Goal: Task Accomplishment & Management: Manage account settings

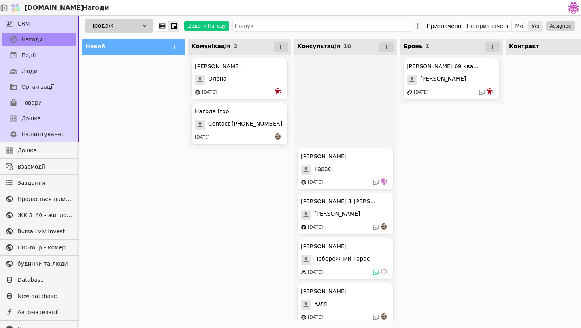
scroll to position [187, 0]
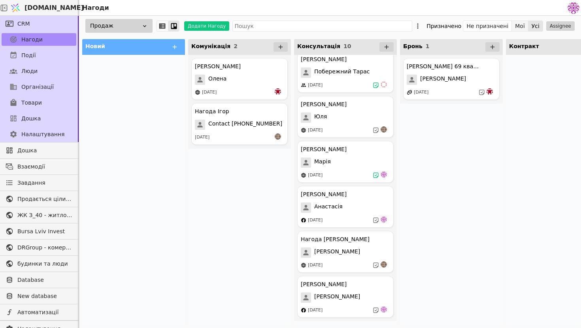
click at [518, 26] on button "Мої" at bounding box center [520, 26] width 17 height 11
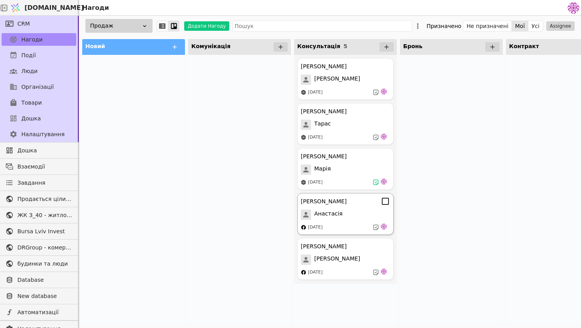
click at [343, 229] on div "[DATE]" at bounding box center [345, 228] width 89 height 8
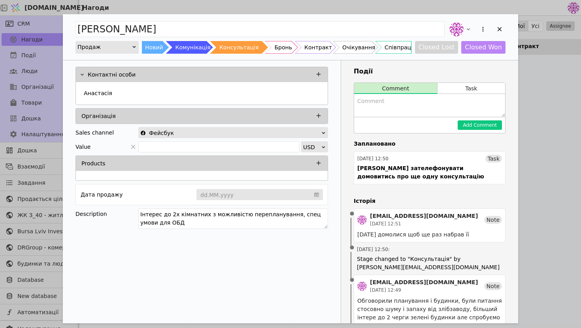
click at [570, 159] on div "[PERSON_NAME] Продаж Новий Комунікація Консультація Бронь Контракт Очікування С…" at bounding box center [290, 164] width 581 height 328
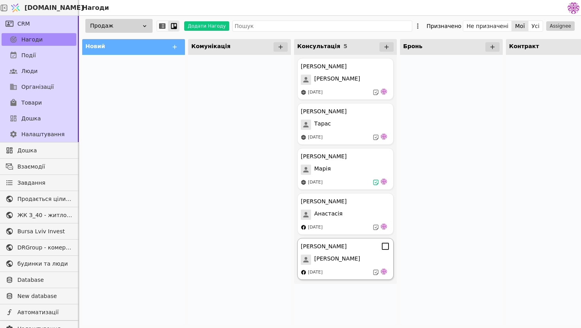
click at [331, 276] on div "[DATE]" at bounding box center [345, 273] width 89 height 8
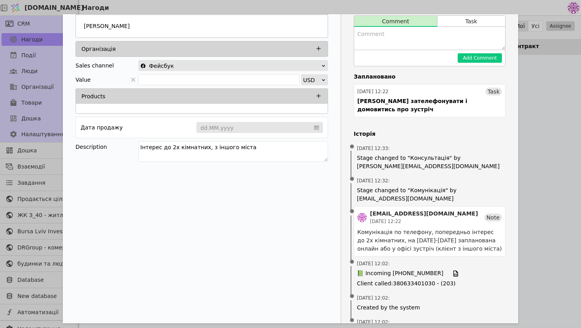
scroll to position [89, 0]
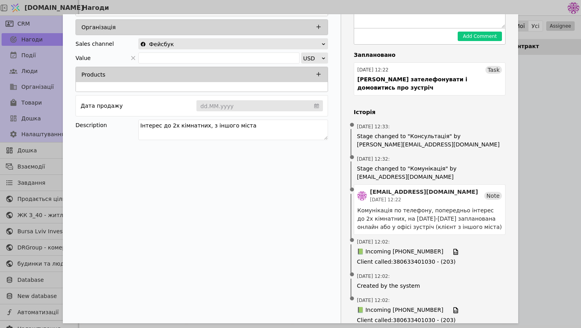
click at [522, 196] on div "[PERSON_NAME] Продаж Новий Комунікація Консультація Бронь Контракт Очікування С…" at bounding box center [290, 164] width 581 height 328
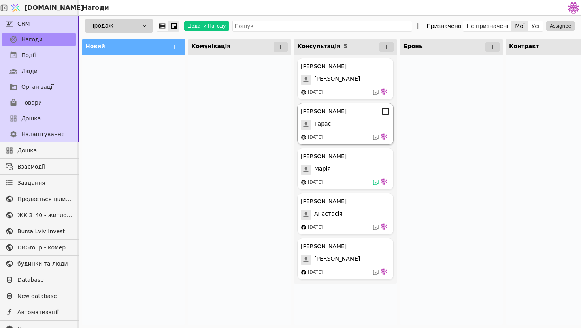
click at [350, 139] on div "[DATE]" at bounding box center [345, 138] width 89 height 8
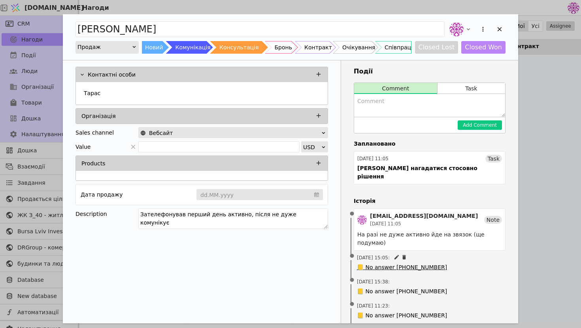
scroll to position [89, 0]
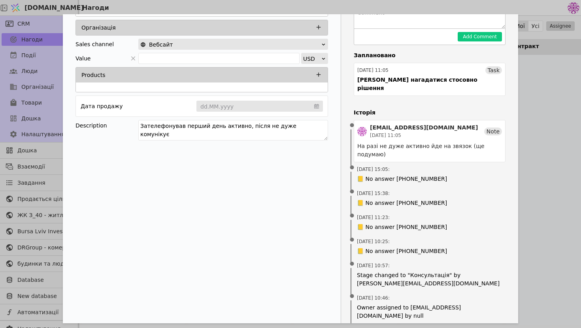
click at [546, 139] on div "[PERSON_NAME] Продаж Новий Комунікація Консультація Бронь Контракт Очікування С…" at bounding box center [290, 164] width 581 height 328
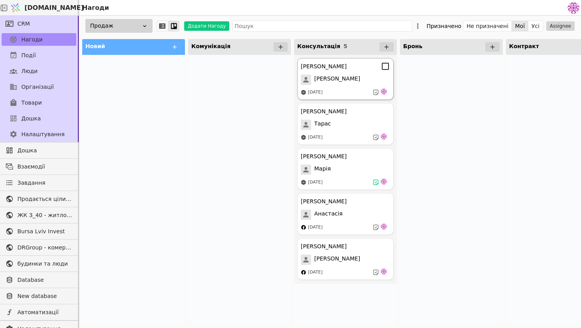
click at [345, 83] on span "[PERSON_NAME]" at bounding box center [337, 80] width 46 height 10
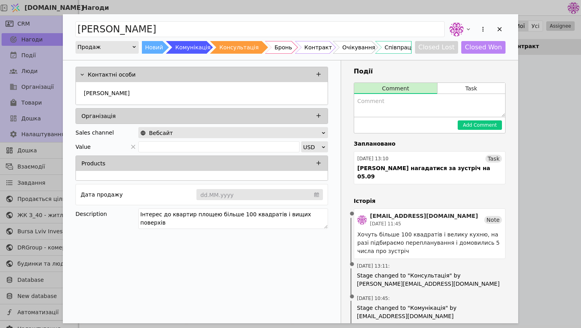
click at [562, 169] on div "[PERSON_NAME] Курдонери Продаж Новий Комунікація Консультація Бронь Контракт Оч…" at bounding box center [290, 164] width 581 height 328
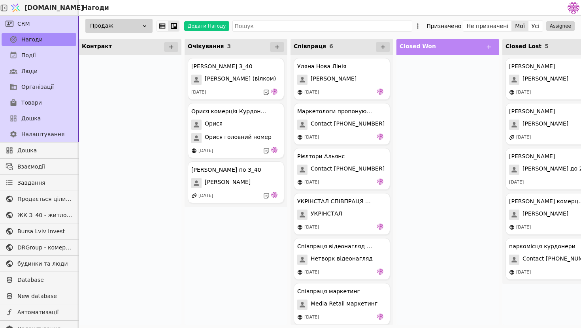
scroll to position [0, 454]
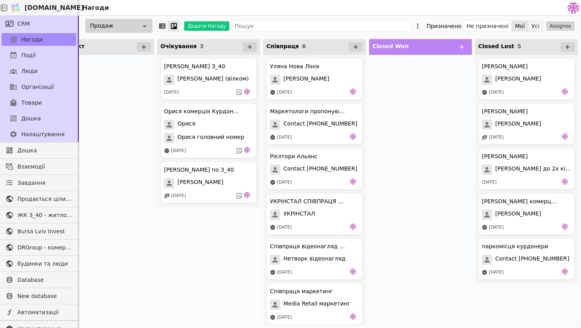
click at [538, 24] on button "Усі" at bounding box center [535, 26] width 14 height 11
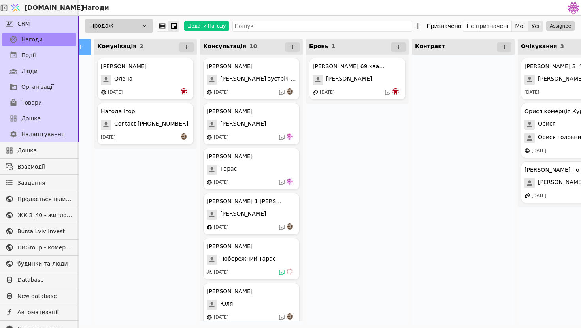
click at [525, 26] on button "Мої" at bounding box center [520, 26] width 17 height 11
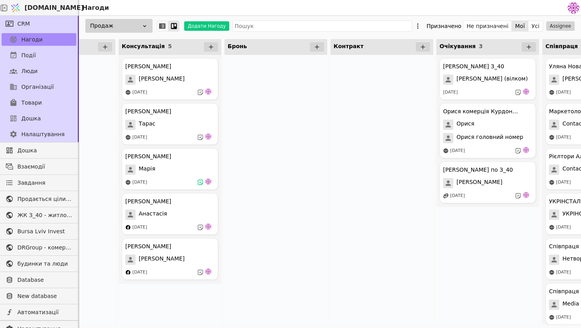
scroll to position [0, 15]
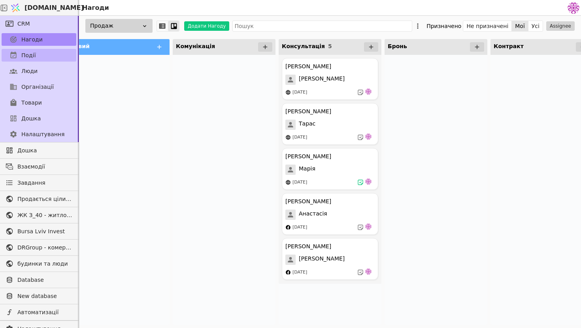
click at [52, 57] on link "Події" at bounding box center [39, 55] width 75 height 13
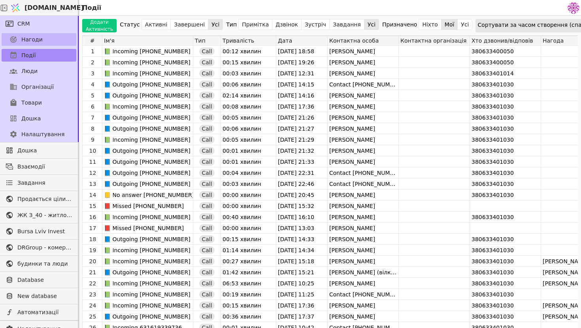
click at [50, 38] on link "Нагоди" at bounding box center [39, 39] width 75 height 13
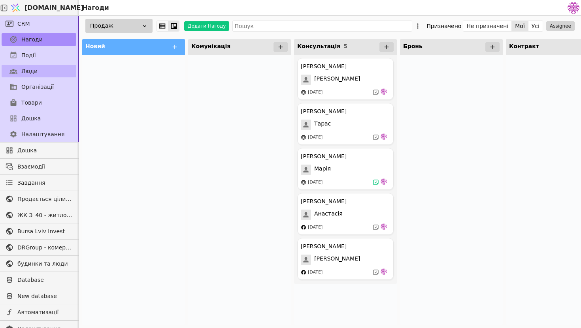
click at [53, 73] on link "Люди" at bounding box center [39, 71] width 75 height 13
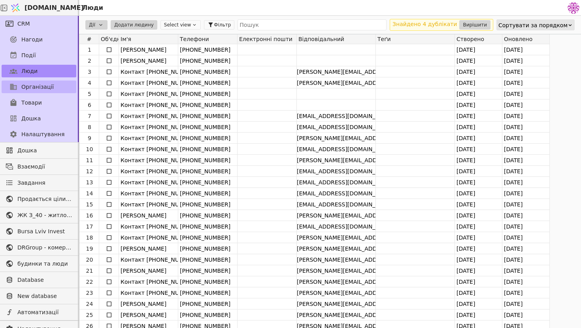
click at [43, 91] on link "Організації" at bounding box center [39, 87] width 75 height 13
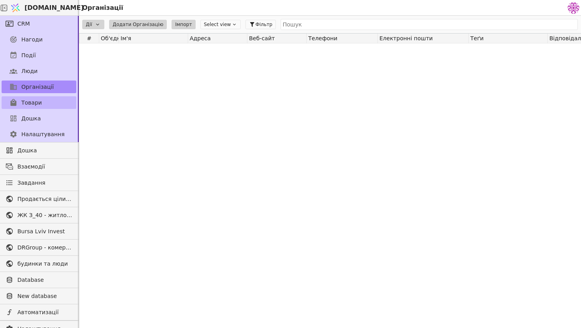
click at [50, 100] on link "Товари" at bounding box center [39, 102] width 75 height 13
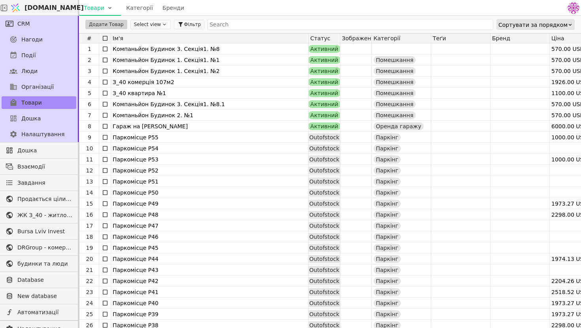
click at [53, 126] on div "Налаштування" at bounding box center [39, 134] width 78 height 16
click at [62, 135] on link "Налаштування" at bounding box center [39, 134] width 75 height 13
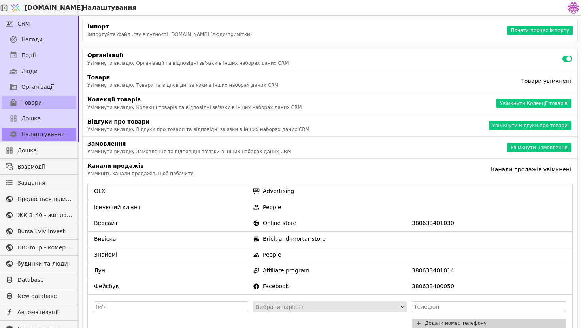
click at [49, 96] on link "Товари" at bounding box center [39, 102] width 75 height 13
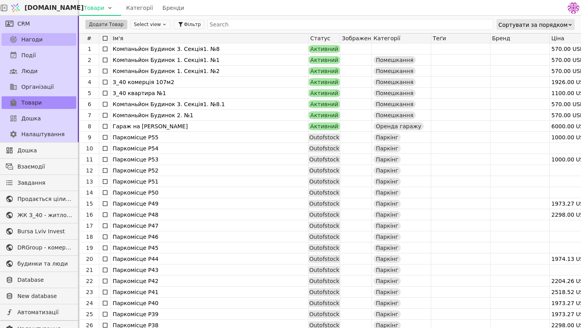
click at [62, 37] on link "Нагоди" at bounding box center [39, 39] width 75 height 13
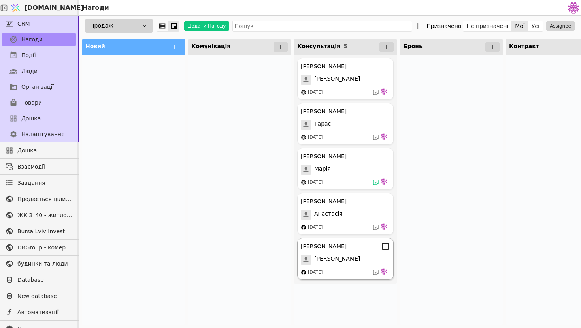
click at [349, 275] on div "[DATE]" at bounding box center [345, 273] width 89 height 8
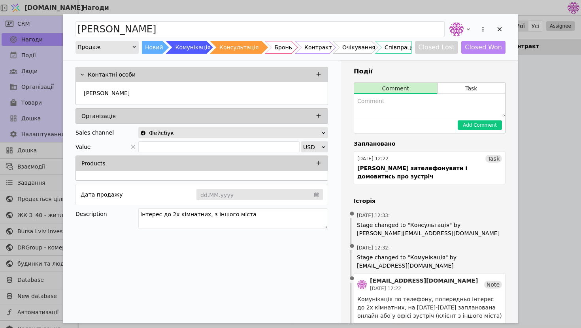
scroll to position [91, 0]
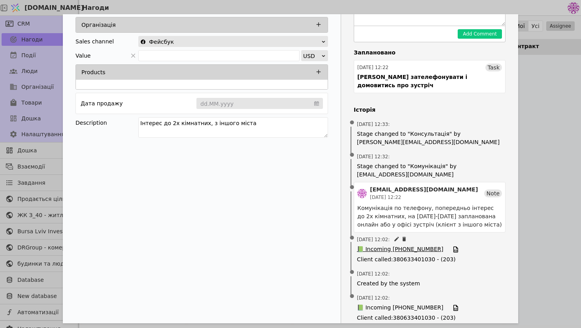
click at [417, 245] on span "📗 Incoming [PHONE_NUMBER]" at bounding box center [400, 249] width 87 height 9
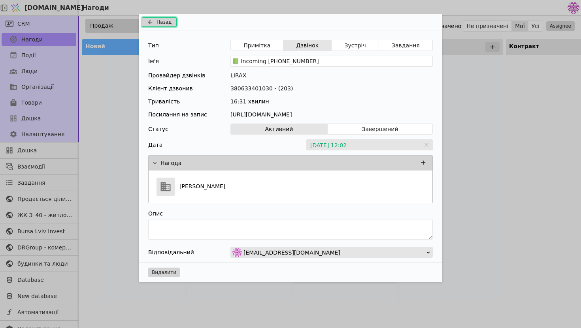
click at [165, 21] on span "Назад" at bounding box center [163, 22] width 15 height 7
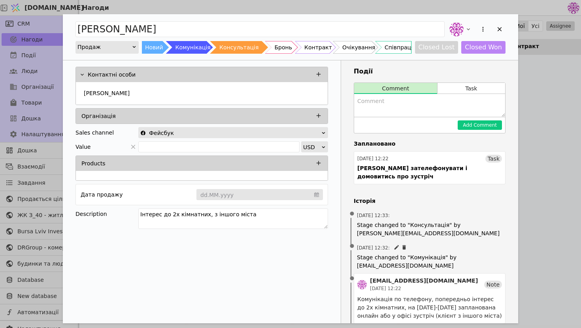
scroll to position [91, 0]
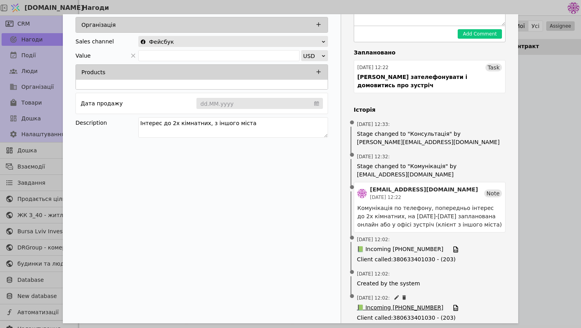
click at [406, 304] on span "📗 Incoming [PHONE_NUMBER]" at bounding box center [400, 308] width 87 height 9
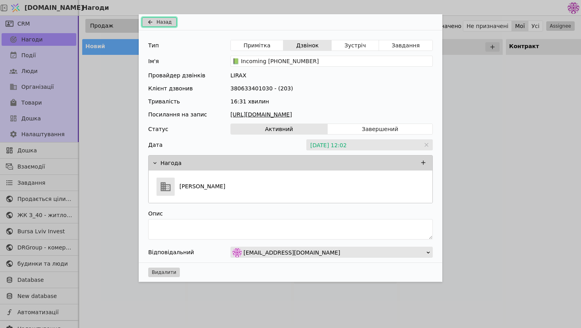
click at [155, 22] on icon "Add Opportunity" at bounding box center [149, 22] width 9 height 6
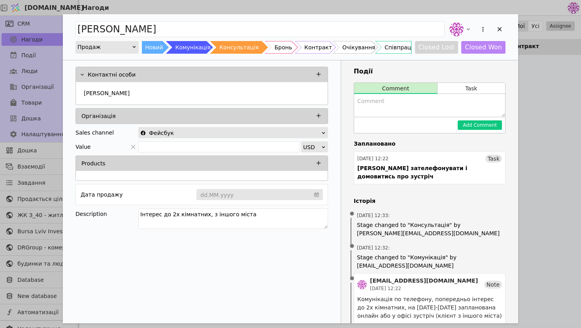
scroll to position [91, 0]
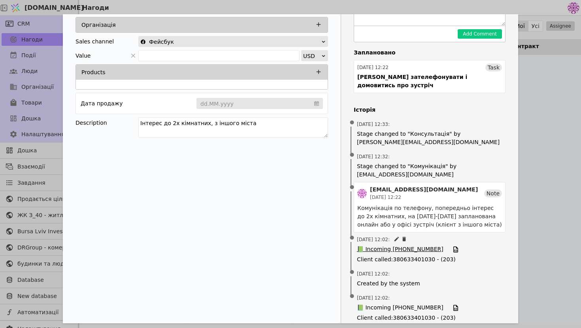
click at [424, 245] on span "📗 Incoming [PHONE_NUMBER]" at bounding box center [400, 249] width 87 height 9
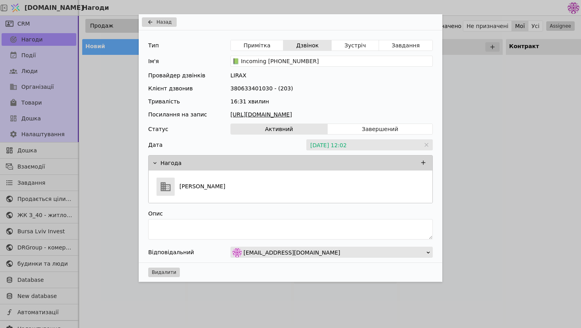
click at [330, 117] on link "[URL][DOMAIN_NAME]" at bounding box center [331, 115] width 202 height 8
click at [478, 102] on div "Назад Тип Примітка Дзвінок Зустріч Завдання Ім'я 📗 Incoming [PHONE_NUMBER] Пров…" at bounding box center [290, 164] width 581 height 328
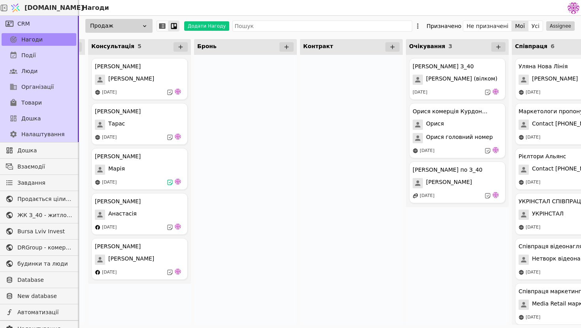
scroll to position [0, 246]
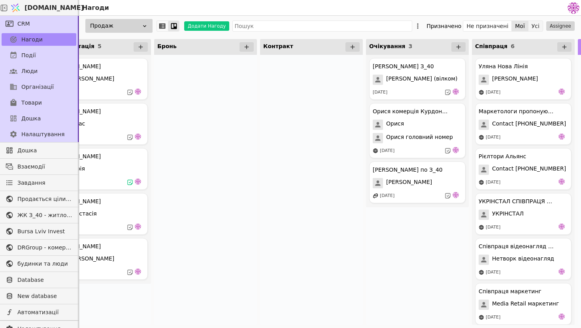
click at [533, 29] on button "Усі" at bounding box center [535, 26] width 14 height 11
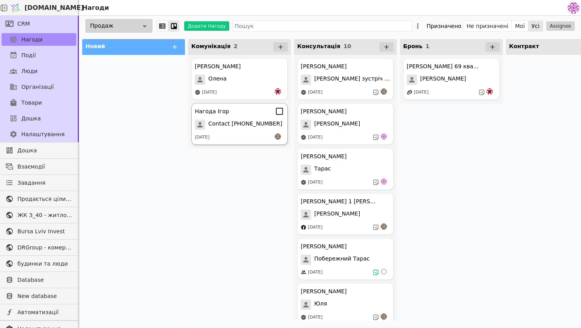
click at [241, 123] on span "Contact [PHONE_NUMBER]" at bounding box center [245, 125] width 74 height 10
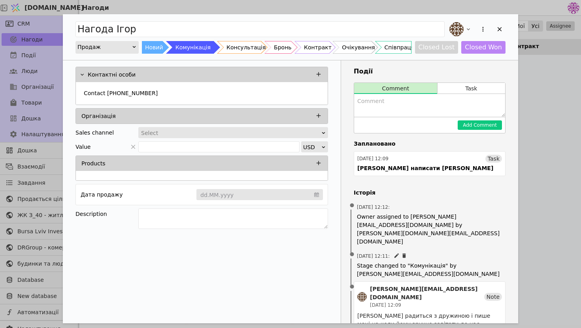
scroll to position [49, 0]
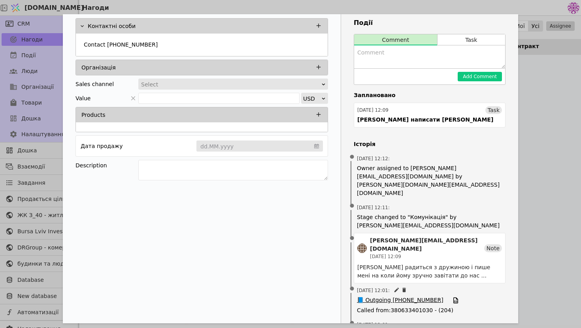
click at [394, 296] on span "📘 Outgoing [PHONE_NUMBER]" at bounding box center [400, 300] width 87 height 9
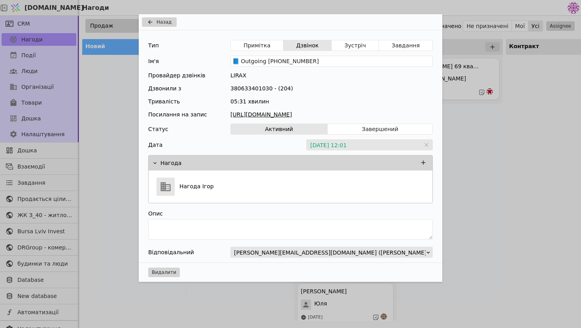
click at [362, 115] on link "[URL][DOMAIN_NAME]" at bounding box center [331, 115] width 202 height 8
click at [116, 97] on div "Назад Тип Примітка Дзвінок Зустріч Завдання Ім'я 📘 Outgoing [PHONE_NUMBER] Пров…" at bounding box center [290, 164] width 581 height 328
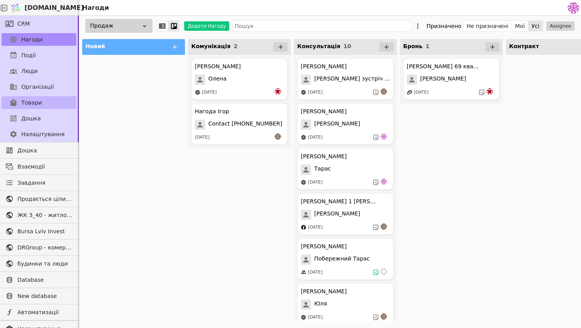
click at [43, 99] on link "Товари" at bounding box center [39, 102] width 75 height 13
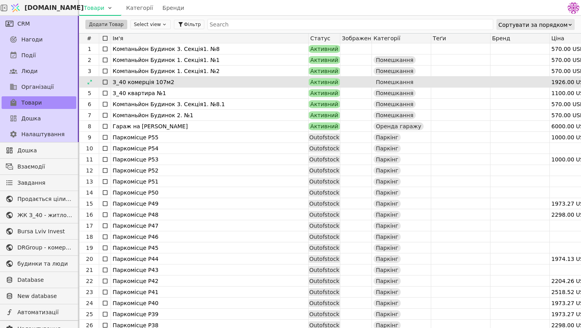
click at [215, 79] on div "З_40 комерція 107м2" at bounding box center [210, 82] width 194 height 11
click at [182, 81] on div "З_40 комерція 107м2" at bounding box center [210, 82] width 194 height 11
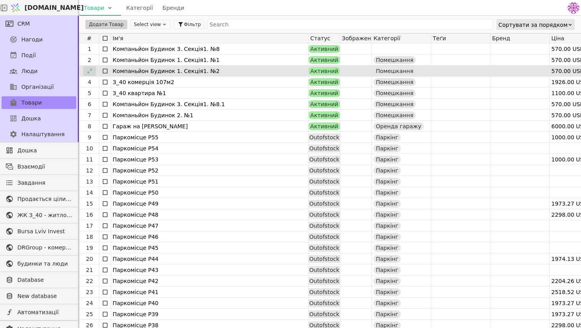
click at [89, 69] on icon at bounding box center [90, 71] width 6 height 6
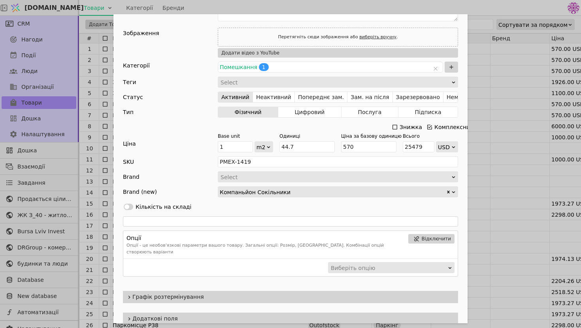
scroll to position [108, 0]
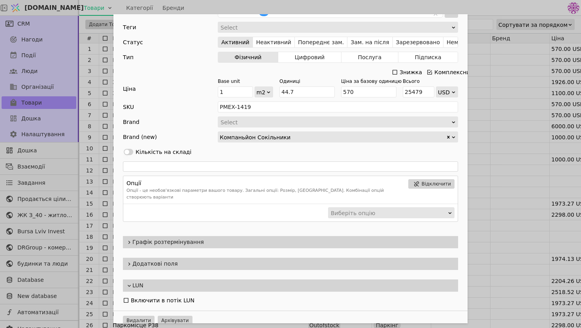
click at [231, 232] on div "Графік розтермінування" at bounding box center [290, 243] width 354 height 22
click at [230, 238] on span "Графік розтермінування" at bounding box center [293, 242] width 322 height 8
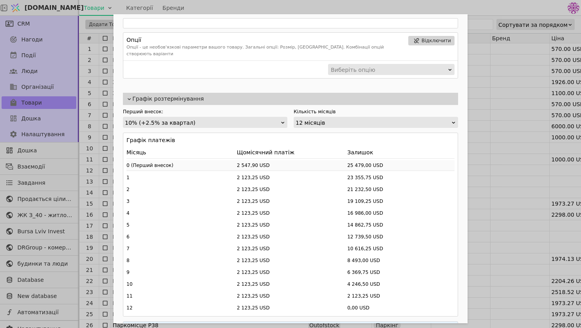
scroll to position [260, 0]
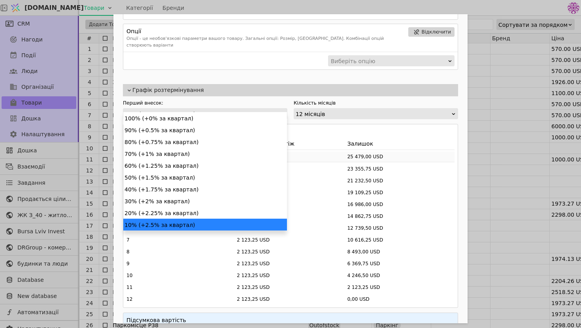
click at [250, 109] on div "10% (+2.5% за квартал)" at bounding box center [202, 114] width 155 height 11
click at [360, 100] on label "Кількість місяців" at bounding box center [376, 103] width 164 height 7
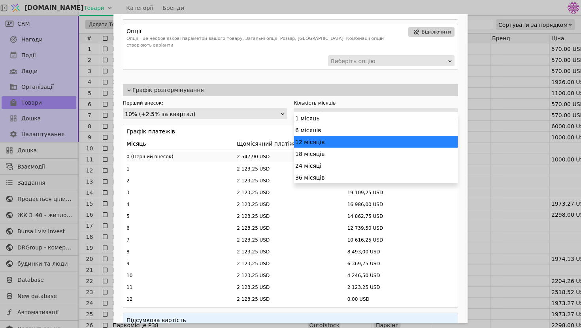
click at [375, 109] on div "12 місяців" at bounding box center [373, 114] width 155 height 11
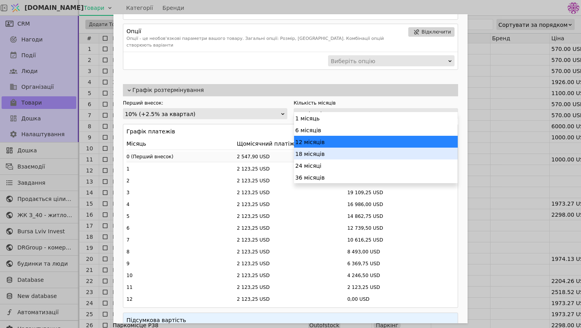
click at [350, 151] on div "18 місяців" at bounding box center [376, 154] width 164 height 12
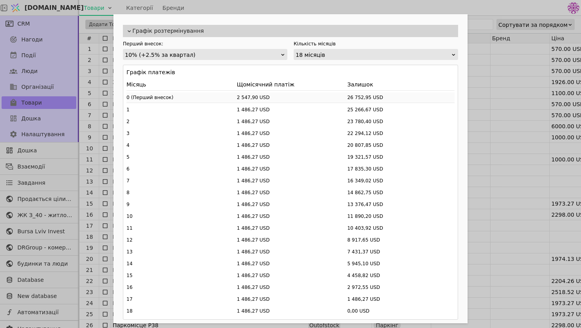
scroll to position [319, 0]
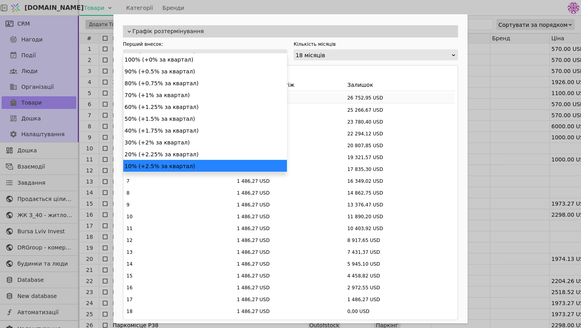
click at [268, 50] on div "10% (+2.5% за квартал)" at bounding box center [202, 55] width 155 height 11
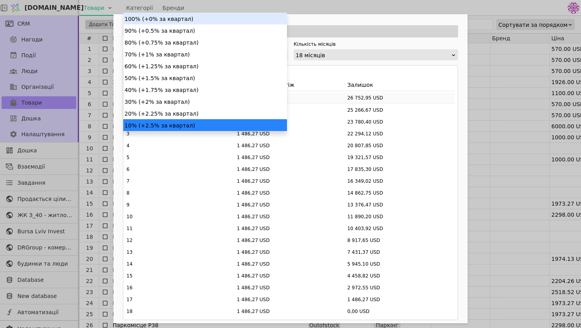
scroll to position [460, 0]
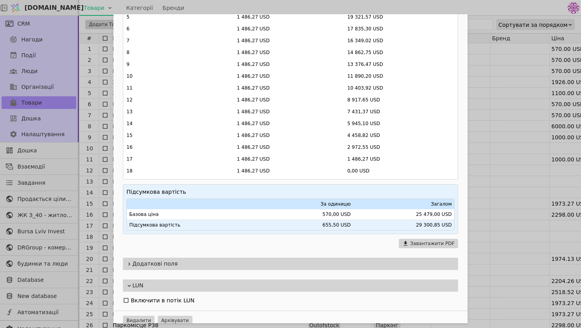
click at [285, 240] on div "Завантажити PDF" at bounding box center [290, 243] width 335 height 9
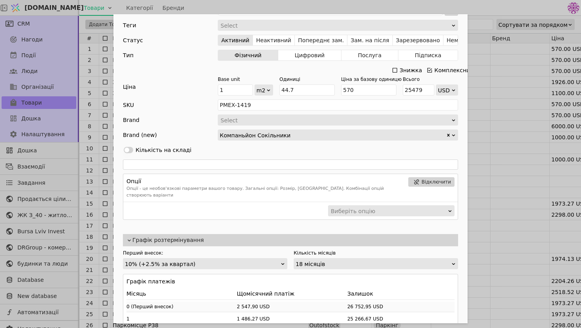
scroll to position [109, 0]
click at [262, 260] on div "10% (+2.5% за квартал)" at bounding box center [202, 265] width 155 height 11
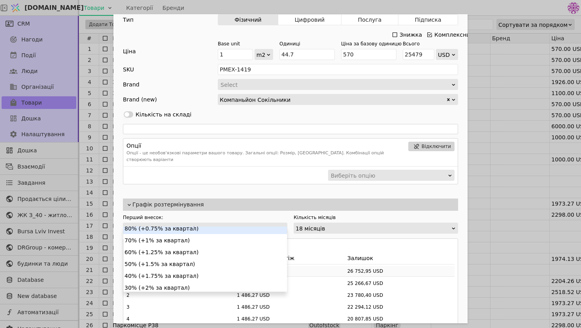
scroll to position [53, 0]
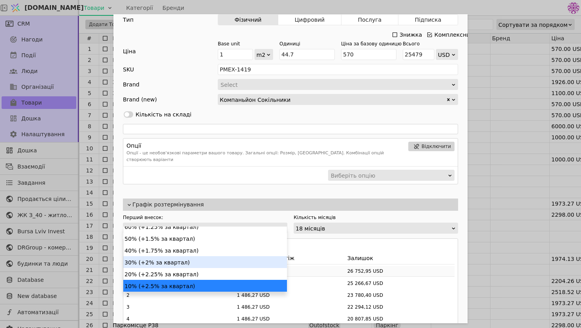
click at [224, 265] on div "30% (+2% за квартал)" at bounding box center [205, 262] width 164 height 12
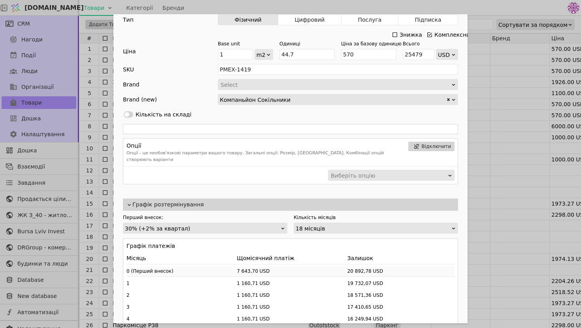
scroll to position [3, 0]
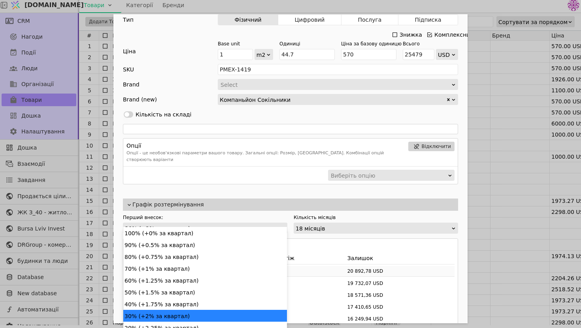
click at [248, 223] on div "30% (+2% за квартал)" at bounding box center [202, 228] width 155 height 11
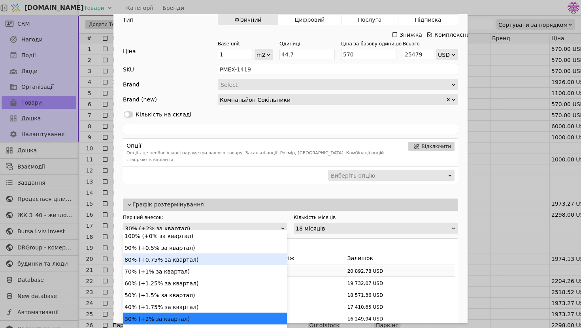
click at [367, 223] on div "18 місяців" at bounding box center [373, 228] width 155 height 11
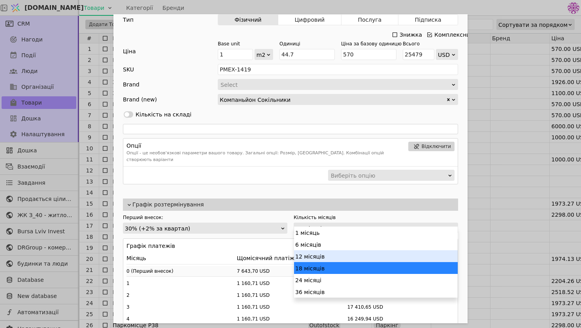
click at [350, 258] on div "12 місяців" at bounding box center [376, 257] width 164 height 12
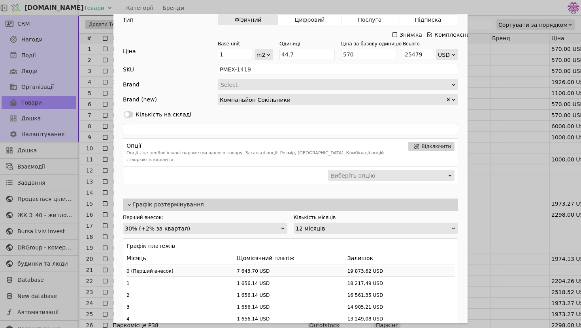
scroll to position [3, 0]
click at [266, 223] on div "30% (+2% за квартал)" at bounding box center [202, 228] width 155 height 11
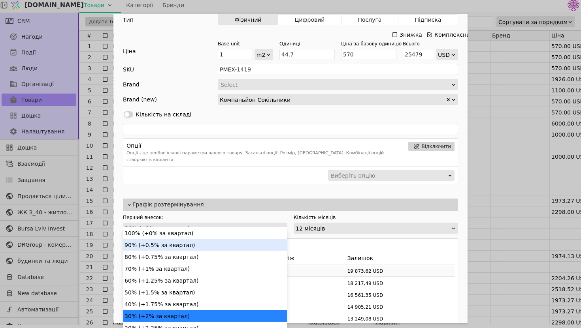
scroll to position [0, 0]
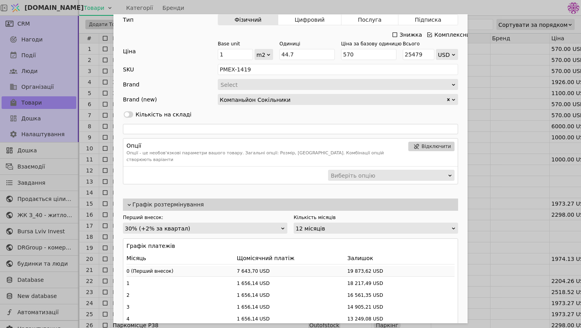
click at [527, 170] on div "Ім'я Компаньйон Будинок 1. Секція1. №2 Посилання kompanion-budynok-1-sektsiia1-…" at bounding box center [290, 164] width 581 height 328
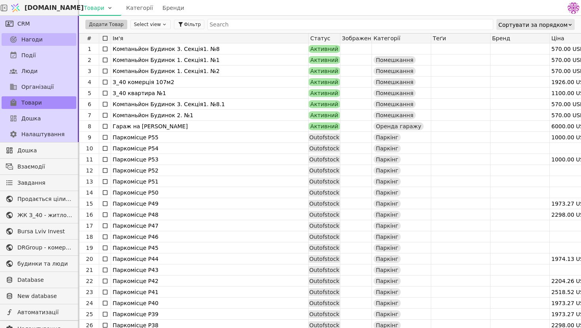
click at [41, 45] on link "Нагоди" at bounding box center [39, 39] width 75 height 13
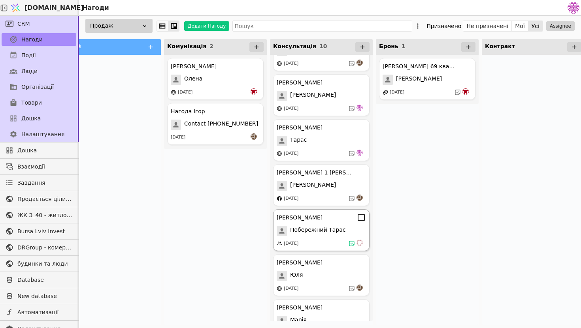
scroll to position [82, 0]
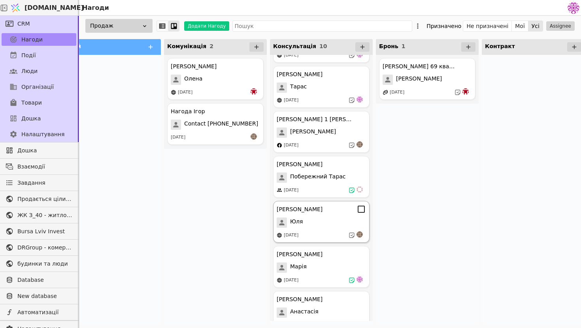
click at [330, 226] on div "Юля" at bounding box center [321, 223] width 89 height 10
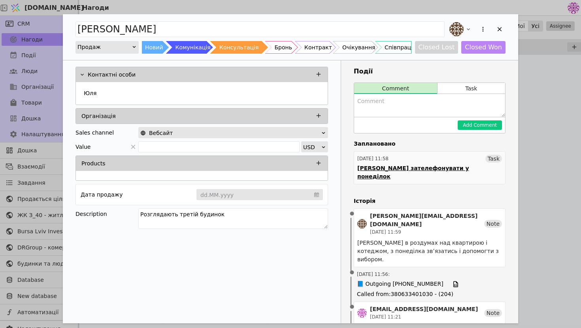
click at [449, 165] on div "[PERSON_NAME] зателефонувати у понеділок" at bounding box center [429, 172] width 145 height 17
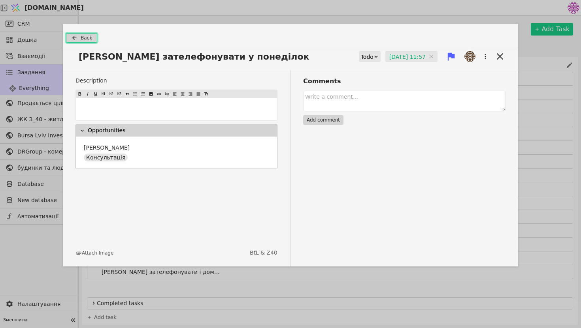
click at [80, 39] on button "Back" at bounding box center [81, 37] width 31 height 9
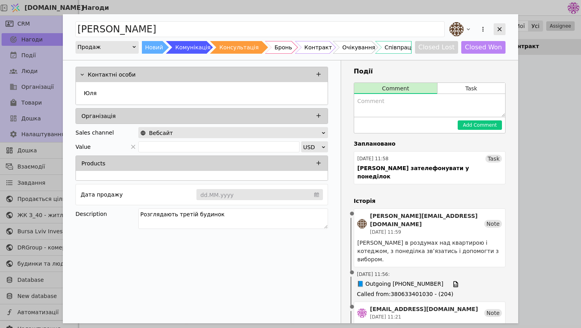
click at [499, 30] on icon "Add Opportunity" at bounding box center [499, 29] width 7 height 7
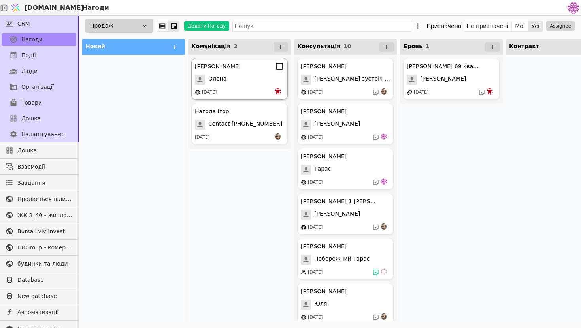
click at [258, 81] on div "Олена" at bounding box center [239, 80] width 89 height 10
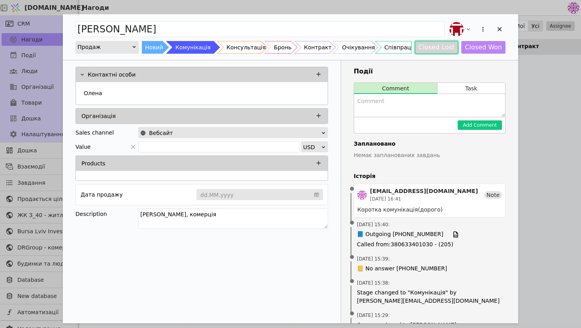
click at [440, 50] on button "Closed Lost" at bounding box center [436, 47] width 43 height 13
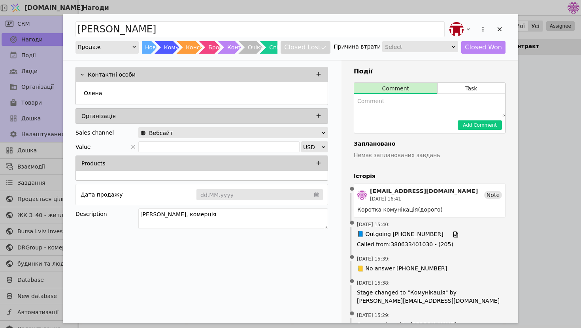
click at [432, 43] on div "Select" at bounding box center [417, 46] width 65 height 11
click at [426, 56] on div "Price" at bounding box center [422, 58] width 75 height 12
click at [500, 27] on icon "Add Opportunity" at bounding box center [499, 29] width 7 height 7
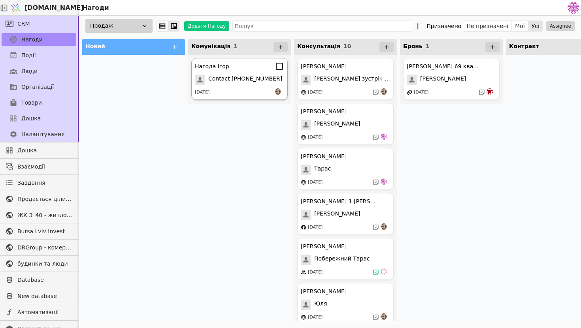
click at [247, 78] on span "Contact [PHONE_NUMBER]" at bounding box center [245, 80] width 74 height 10
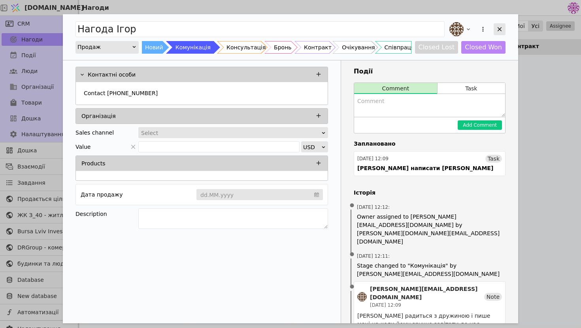
click at [502, 32] on icon "Add Opportunity" at bounding box center [499, 29] width 7 height 7
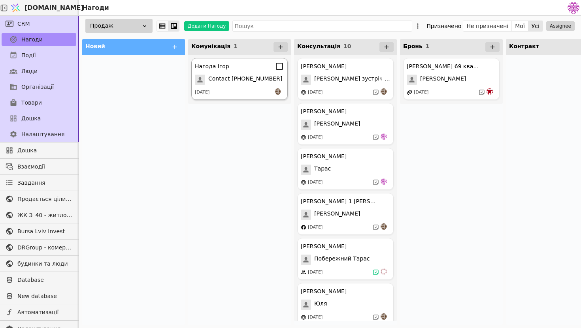
click at [258, 89] on div "[DATE]" at bounding box center [239, 93] width 89 height 8
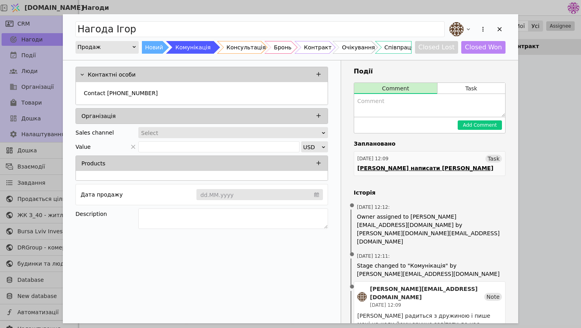
click at [416, 169] on div "[PERSON_NAME] написати [PERSON_NAME]" at bounding box center [425, 168] width 136 height 8
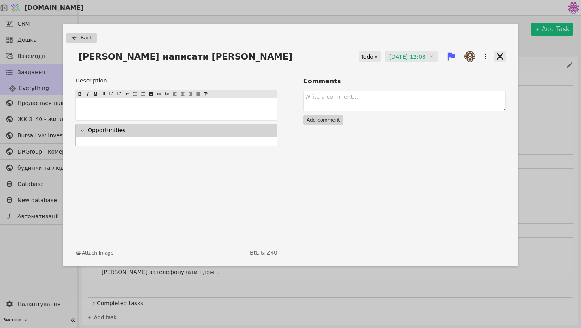
click at [500, 54] on icon at bounding box center [499, 56] width 11 height 11
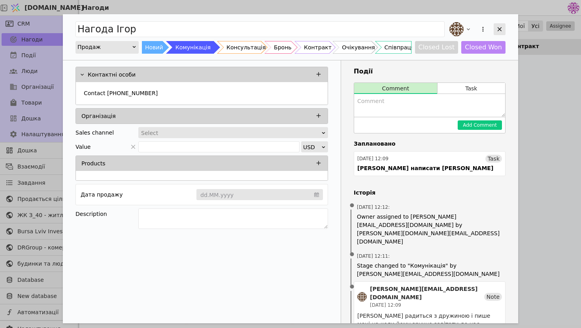
click at [497, 27] on icon "Add Opportunity" at bounding box center [499, 29] width 7 height 7
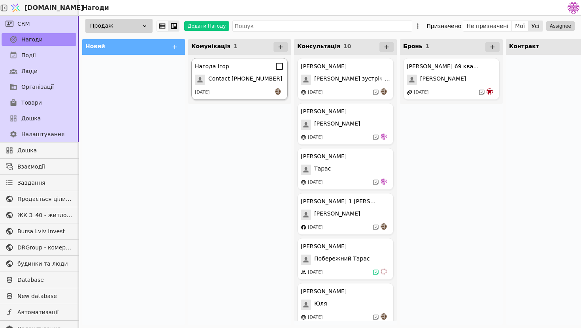
click at [260, 79] on span "Contact [PHONE_NUMBER]" at bounding box center [245, 80] width 74 height 10
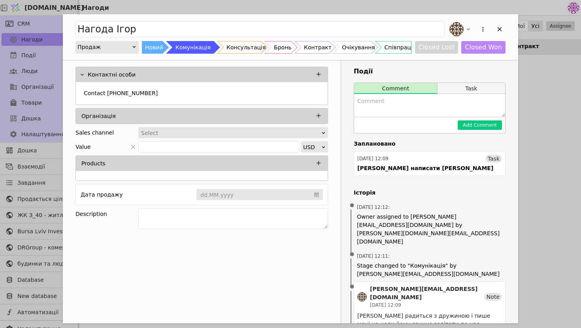
click at [451, 89] on button "Task" at bounding box center [471, 88] width 68 height 11
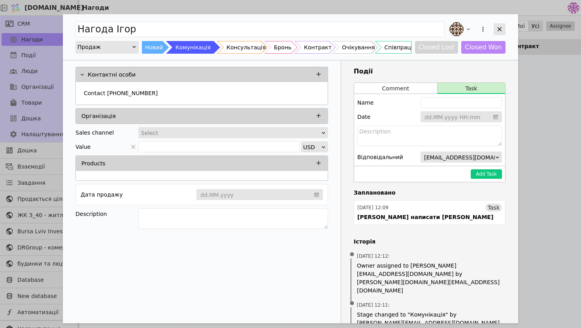
click at [502, 26] on icon "Add Opportunity" at bounding box center [499, 29] width 7 height 7
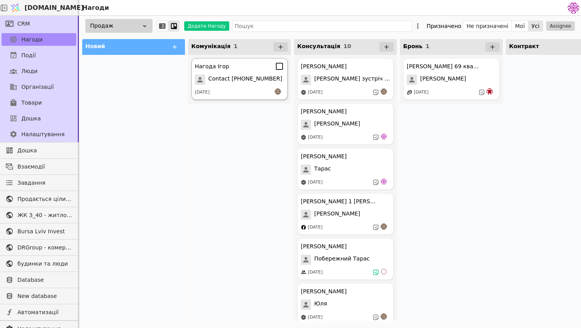
click at [253, 94] on div "[DATE]" at bounding box center [239, 93] width 89 height 8
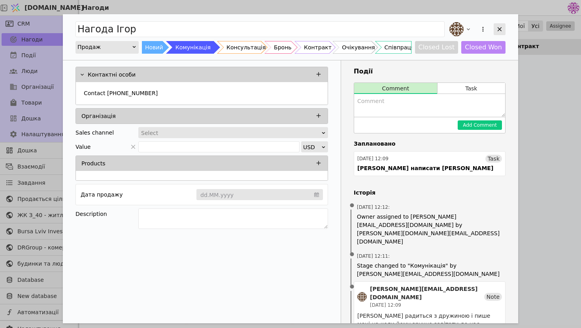
click at [504, 30] on div "Add Opportunity" at bounding box center [500, 29] width 12 height 12
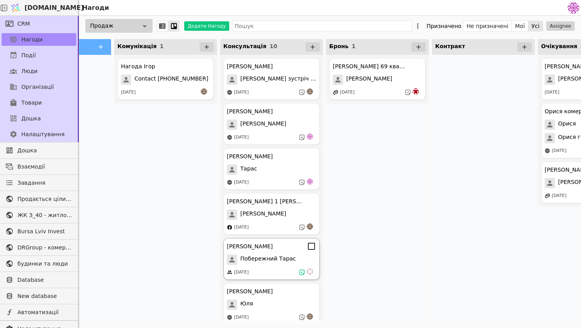
scroll to position [187, 0]
